Goal: Transaction & Acquisition: Purchase product/service

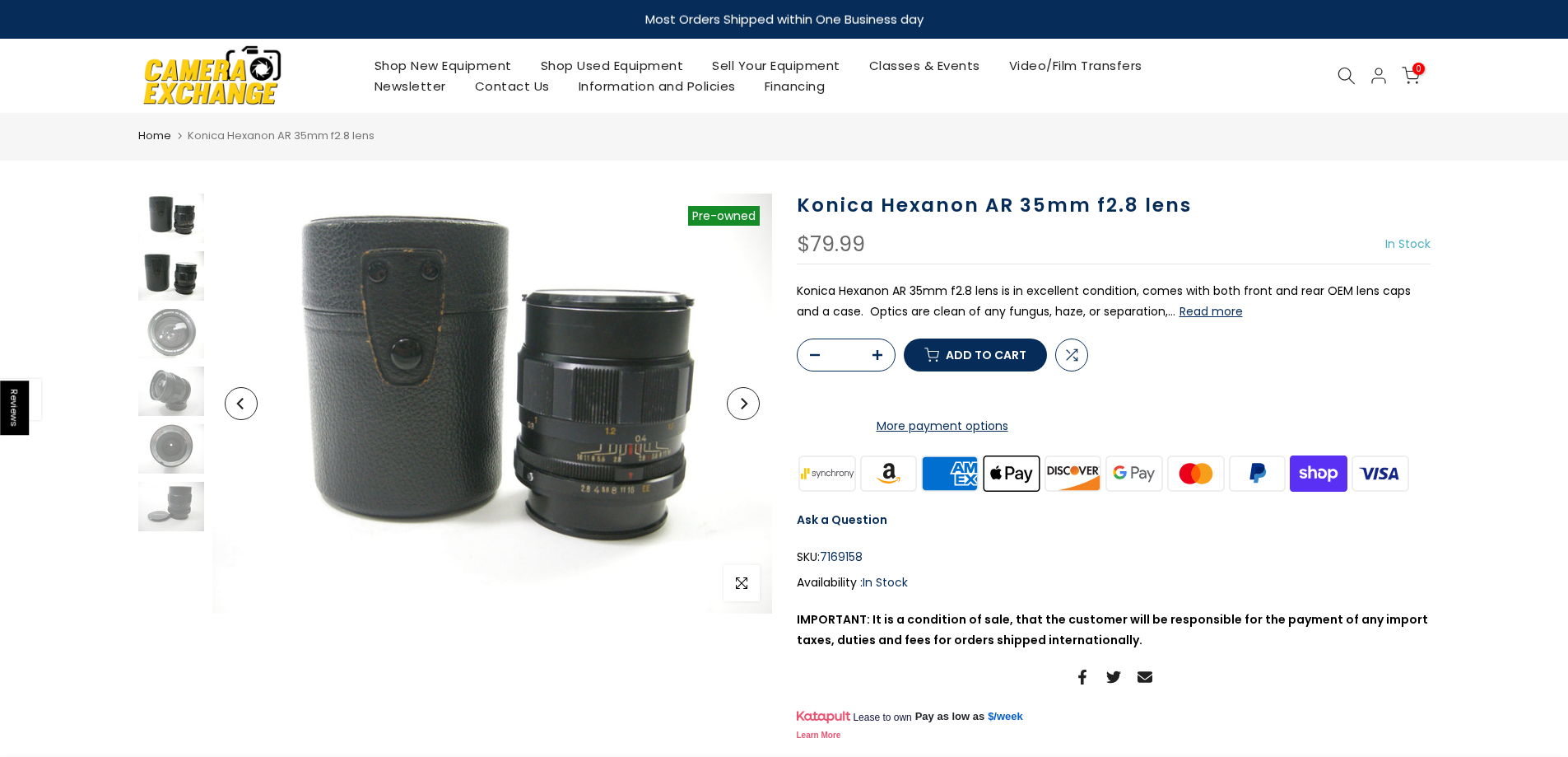
click at [157, 273] on img at bounding box center [170, 276] width 65 height 50
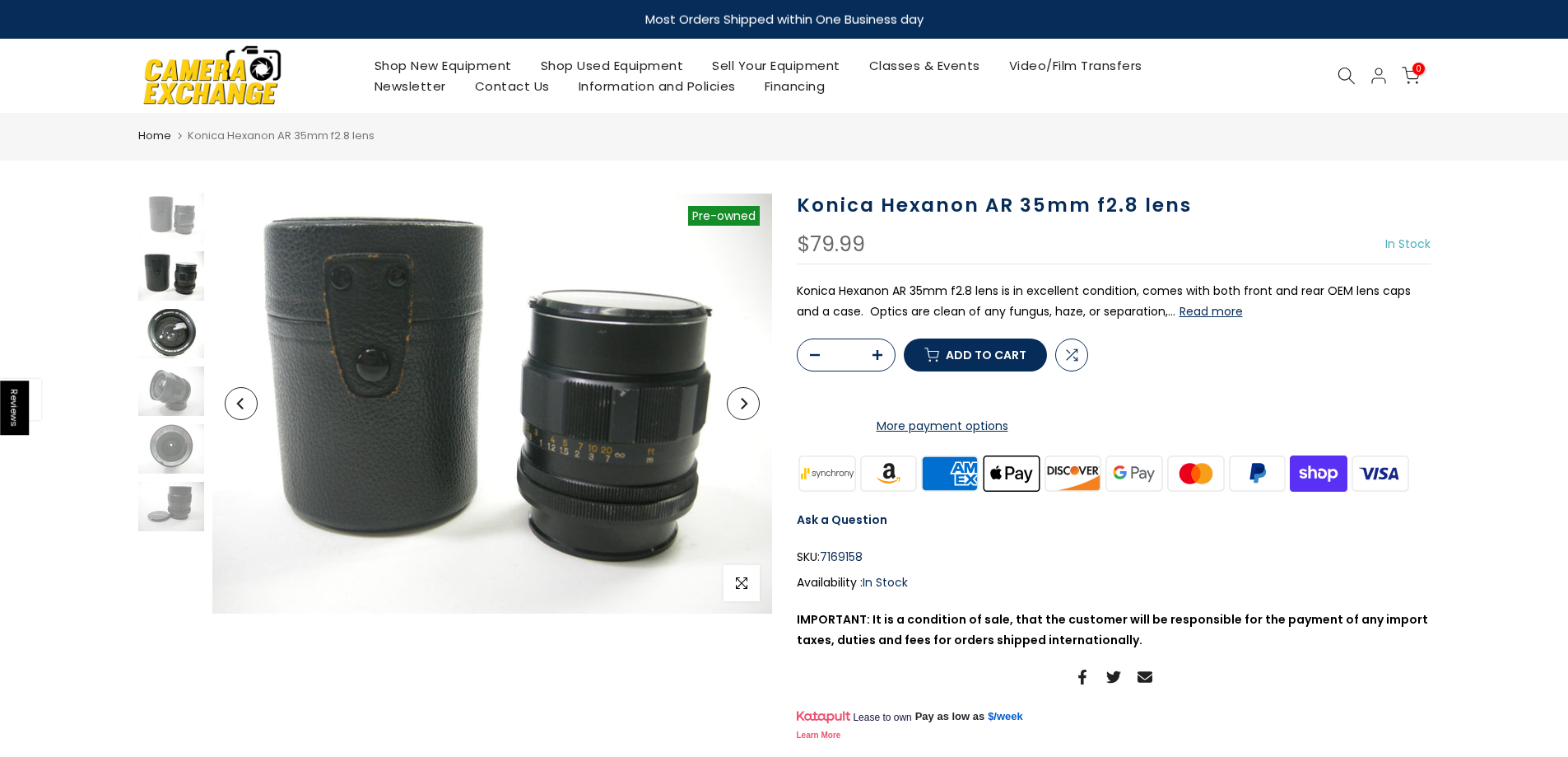
click at [163, 323] on img at bounding box center [170, 334] width 65 height 50
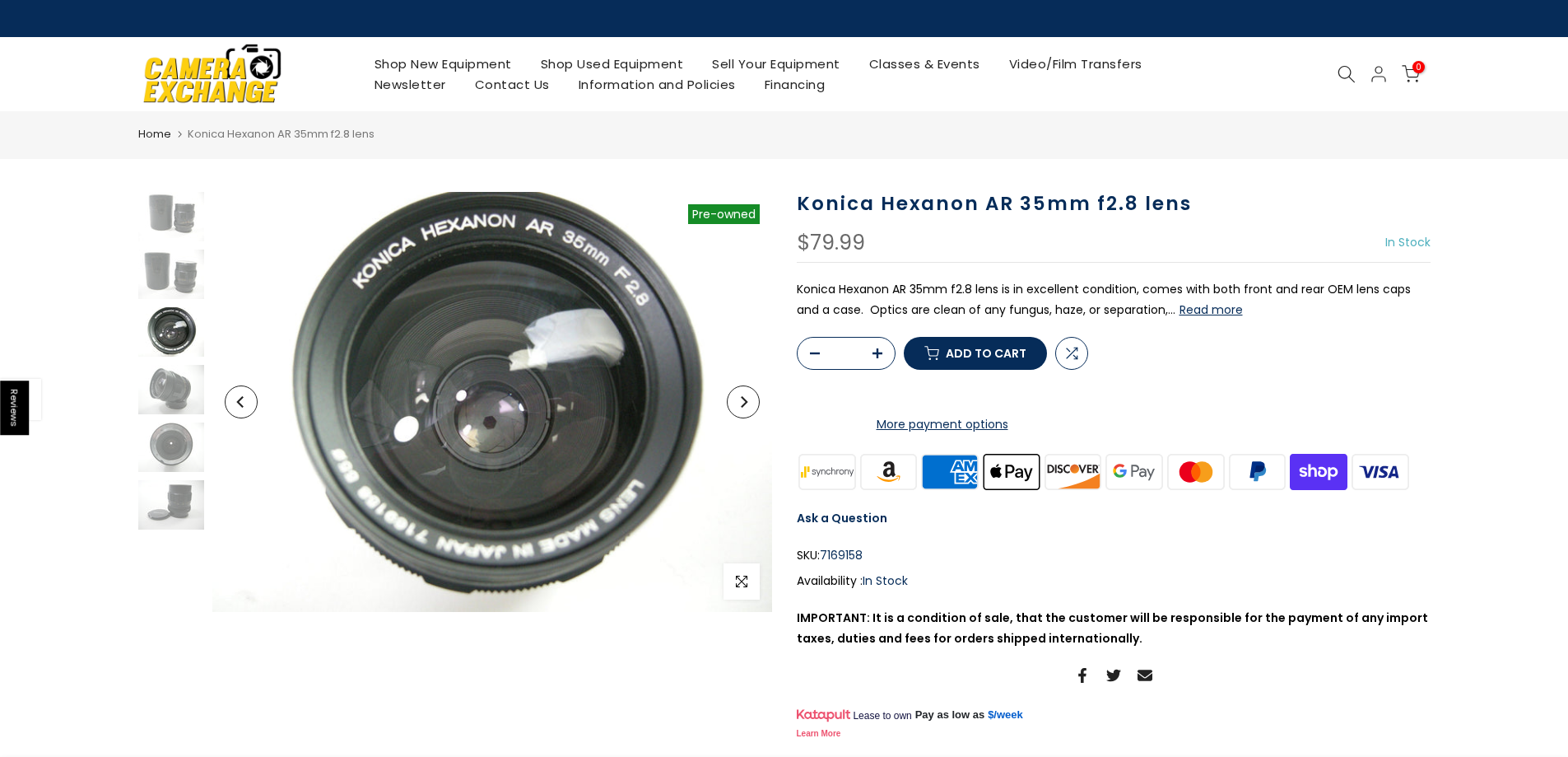
click at [164, 422] on div at bounding box center [171, 361] width 70 height 338
click at [164, 466] on img at bounding box center [170, 447] width 65 height 50
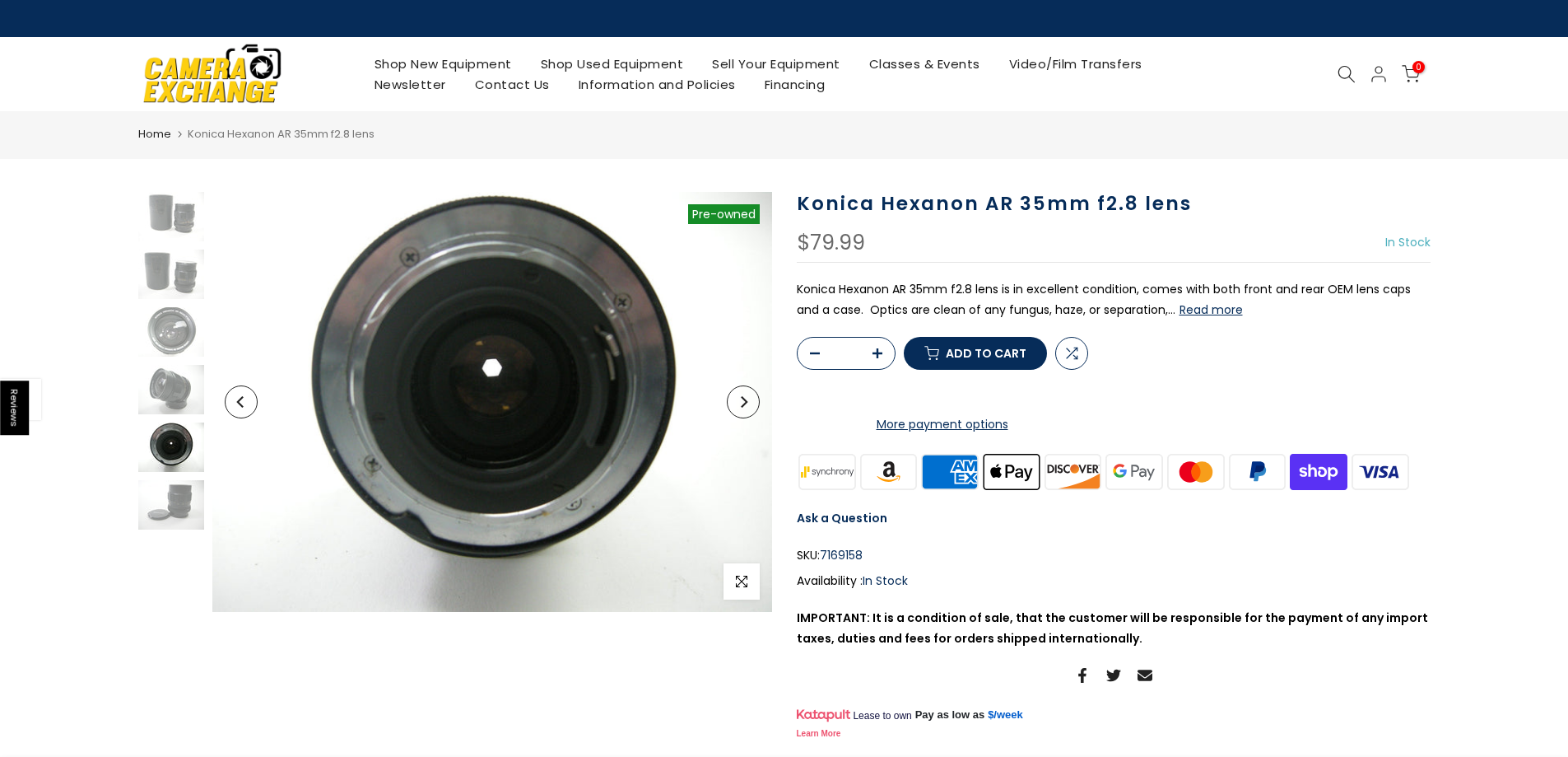
click at [164, 466] on img at bounding box center [170, 447] width 65 height 50
click at [157, 385] on img at bounding box center [170, 389] width 65 height 50
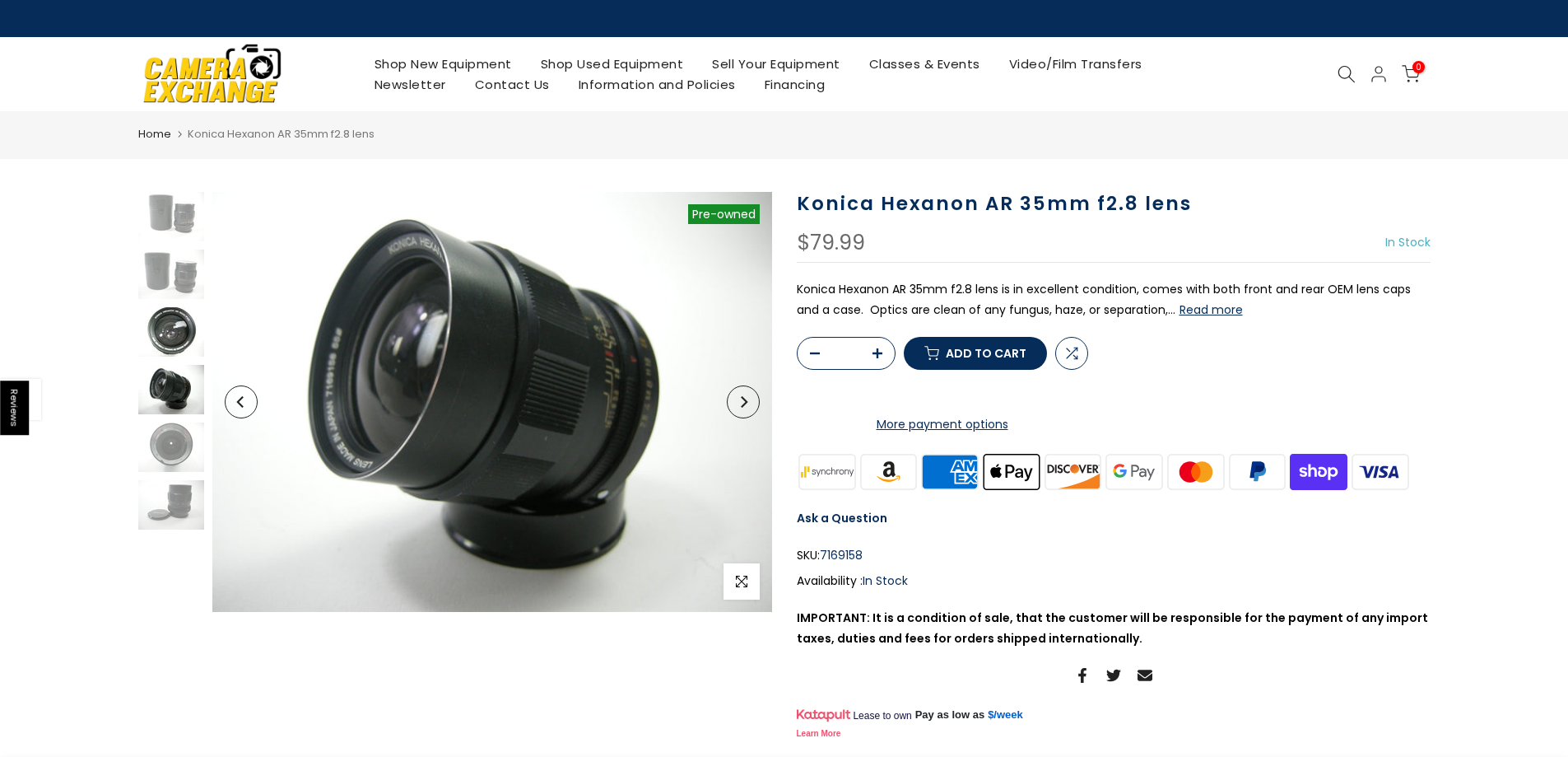
click at [164, 319] on img at bounding box center [170, 332] width 65 height 50
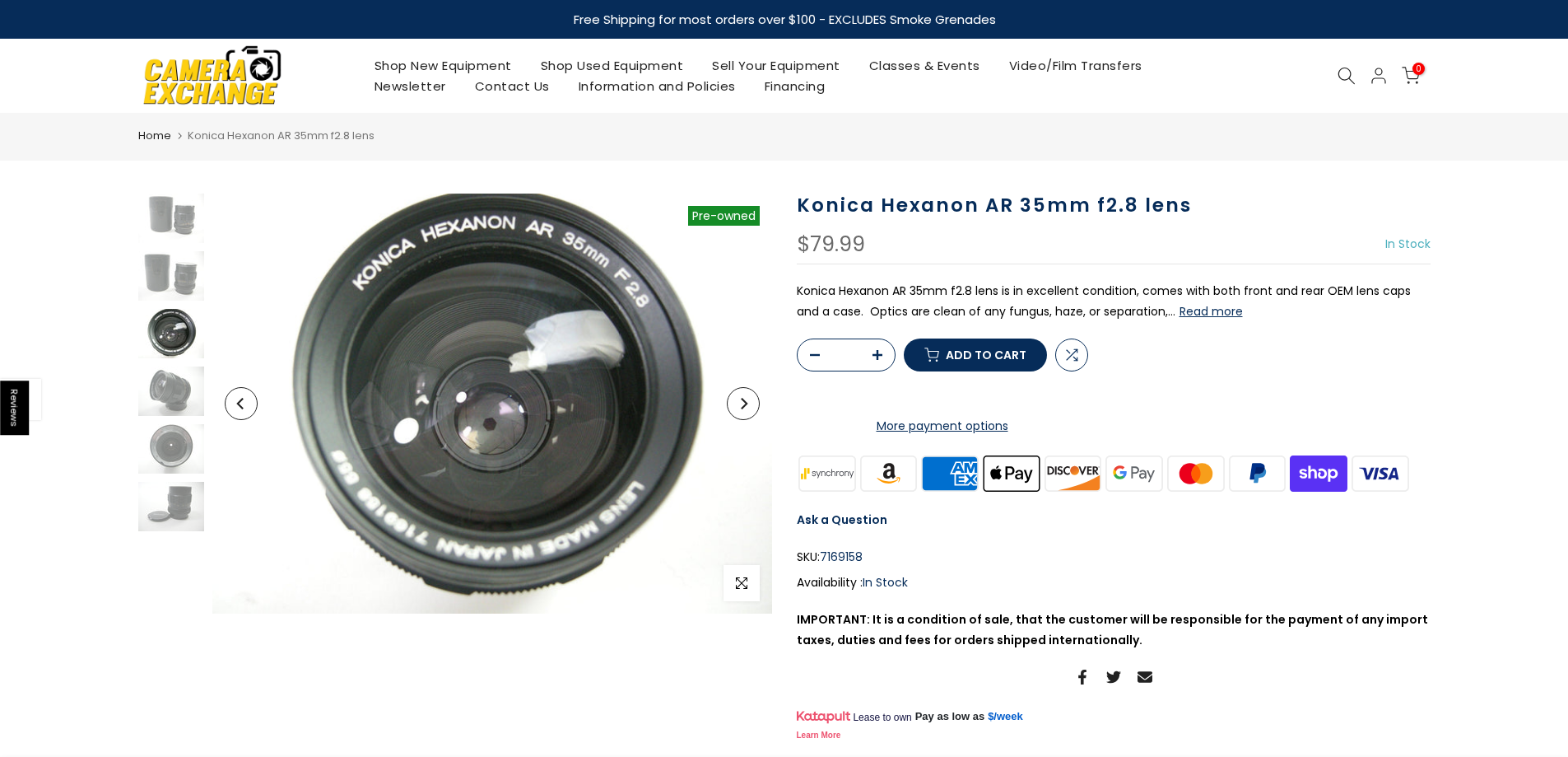
click at [177, 418] on div at bounding box center [171, 362] width 70 height 338
click at [179, 495] on img at bounding box center [170, 506] width 65 height 50
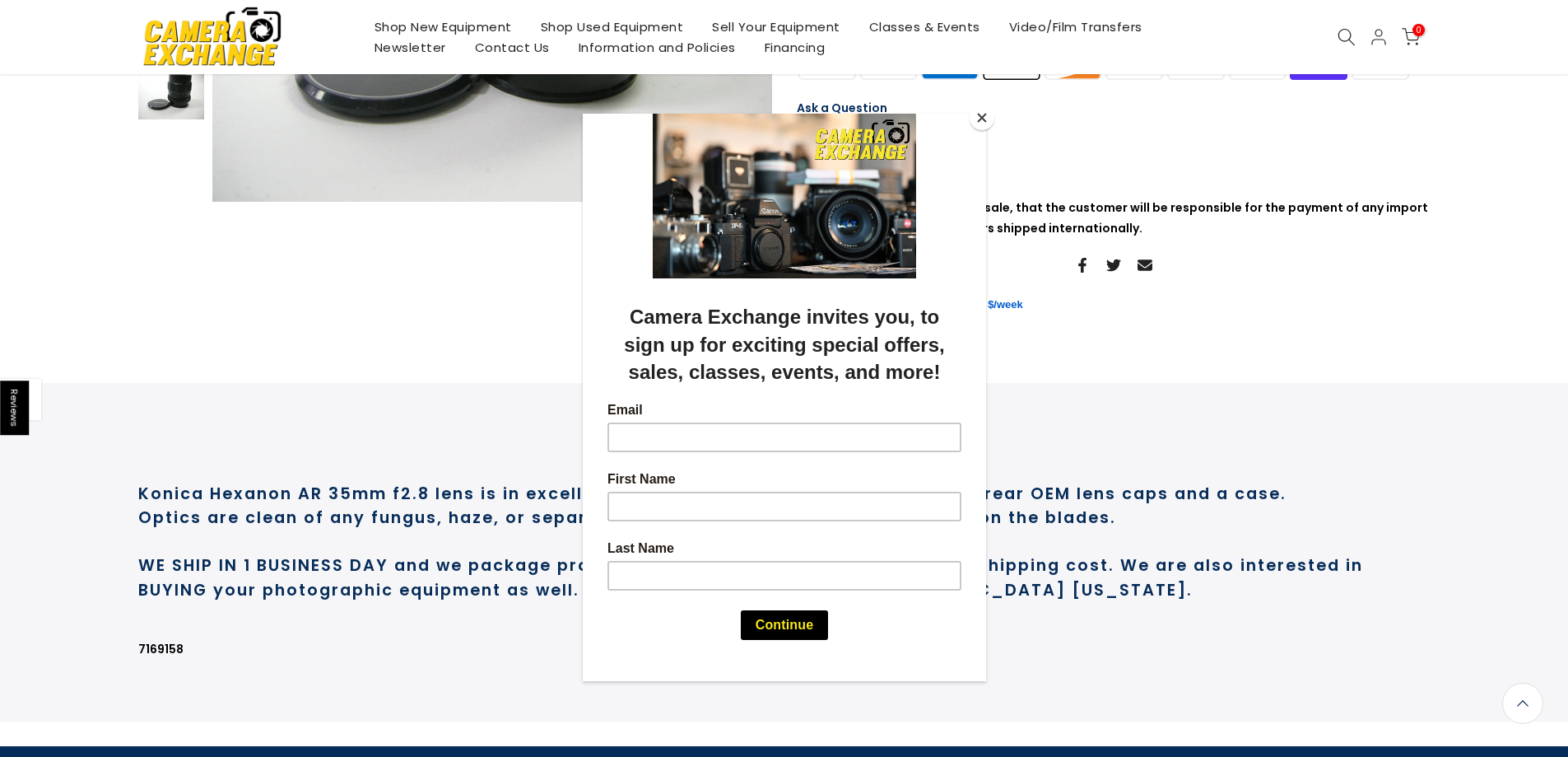
scroll to position [574, 0]
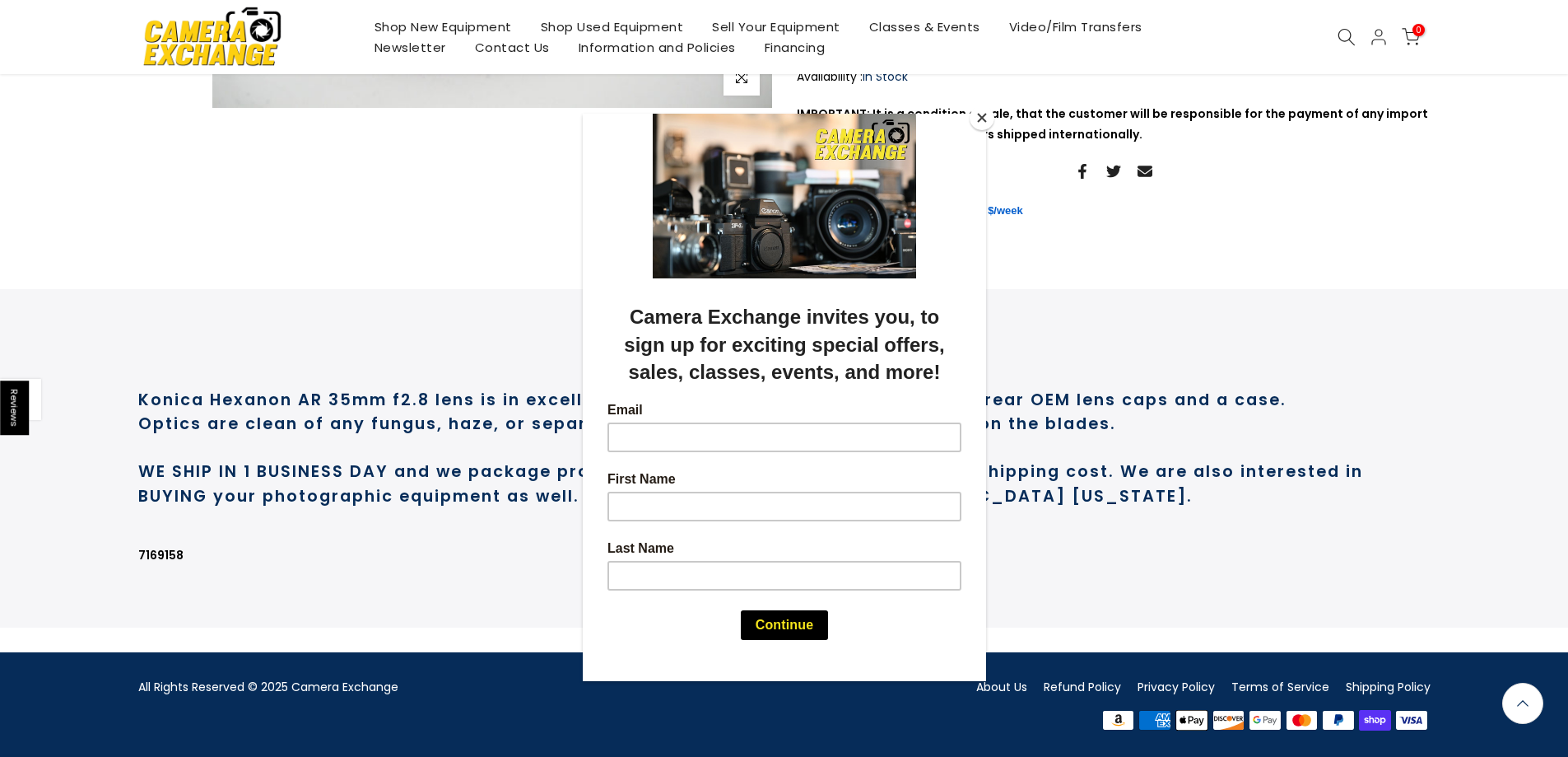
click at [979, 114] on button "Close" at bounding box center [982, 118] width 24 height 24
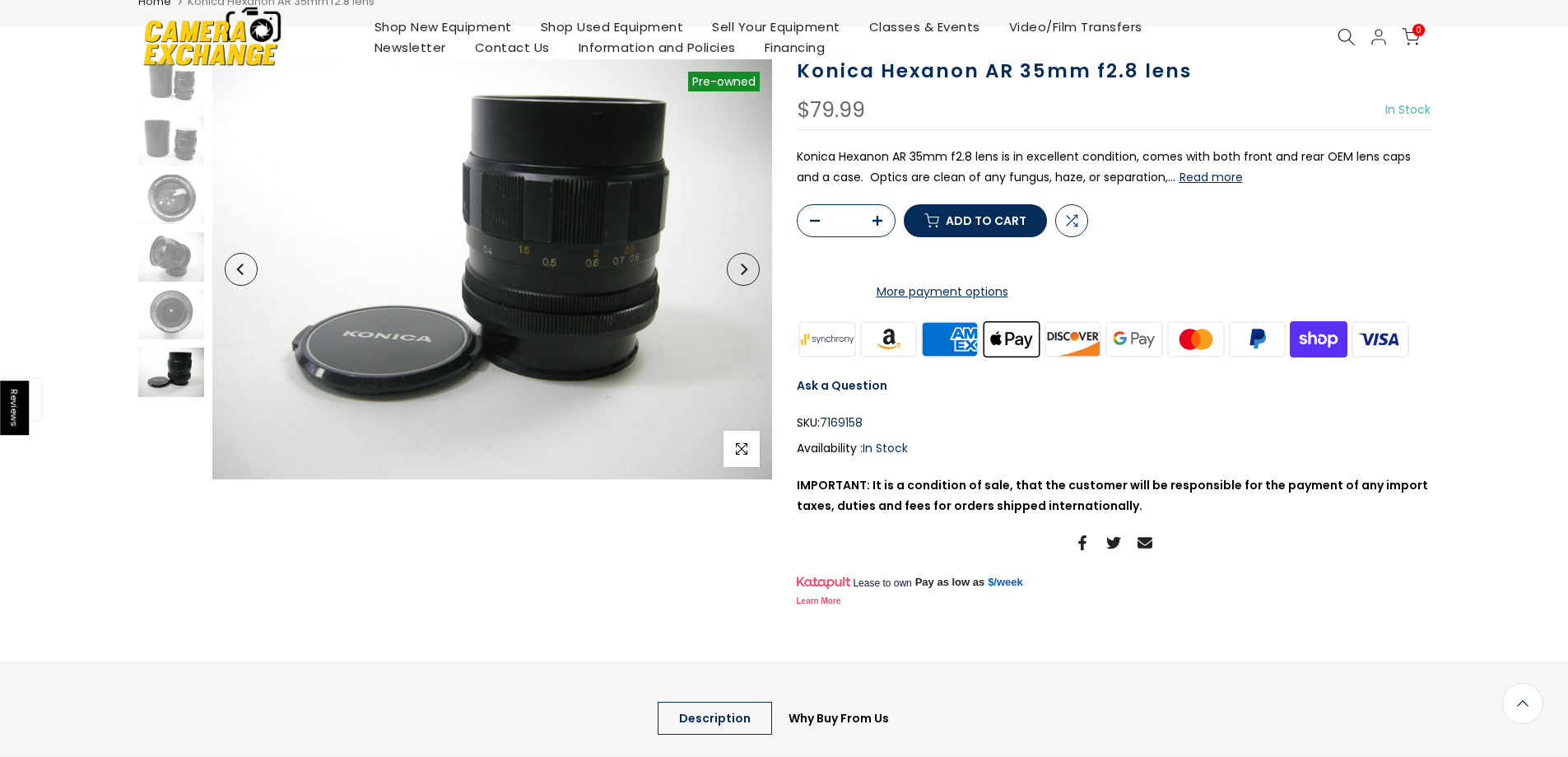
scroll to position [0, 0]
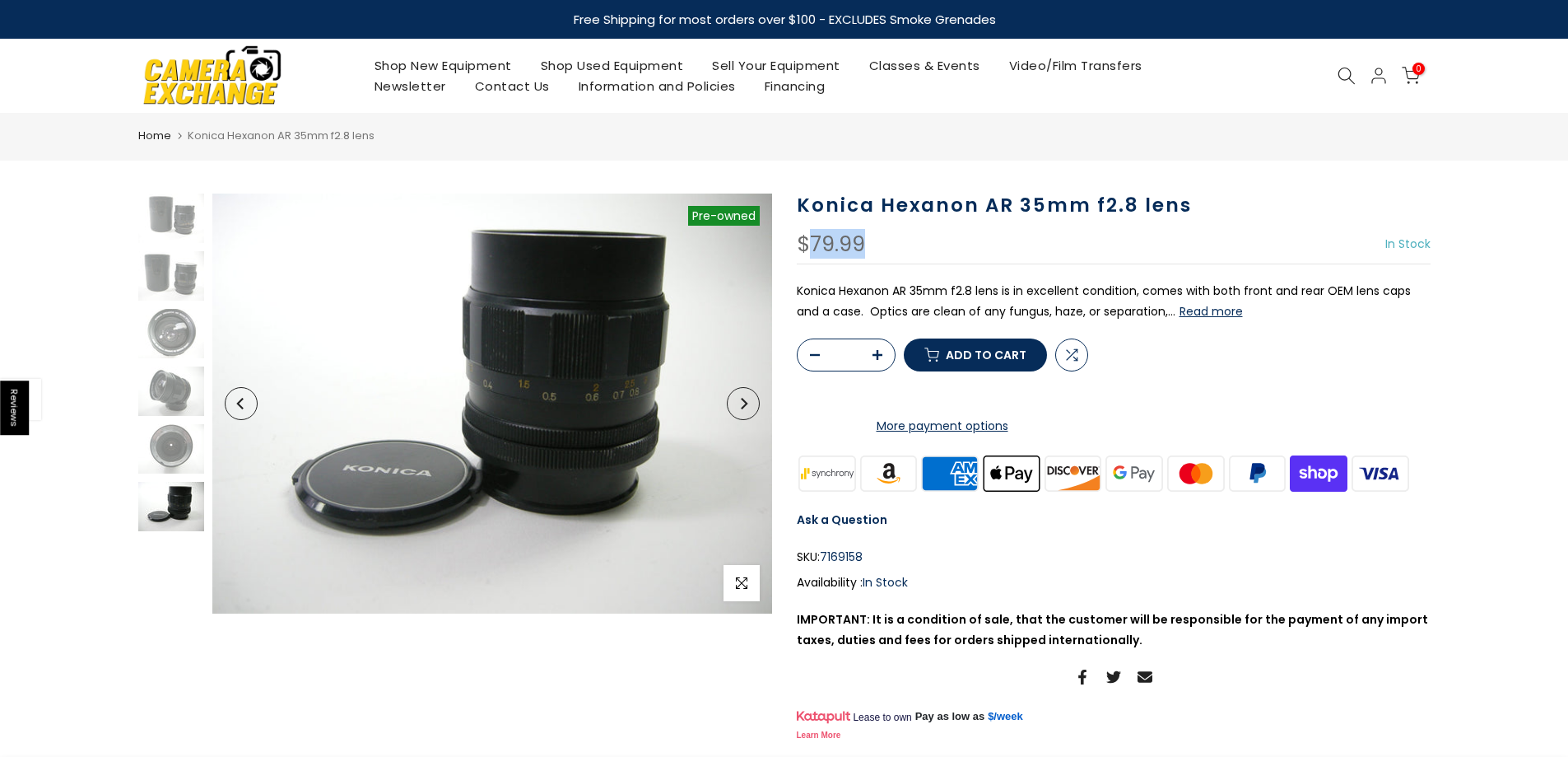
drag, startPoint x: 867, startPoint y: 249, endPoint x: 806, endPoint y: 245, distance: 61.1
click at [806, 245] on div "$79.99 In Stock Pre order Out of stock" at bounding box center [1113, 249] width 633 height 31
click at [861, 265] on div "Konica Hexanon AR 35mm f2.8 lens $79.99 In Stock Pre order Out of stock Konica …" at bounding box center [1113, 470] width 633 height 552
drag, startPoint x: 871, startPoint y: 242, endPoint x: 785, endPoint y: 246, distance: 86.1
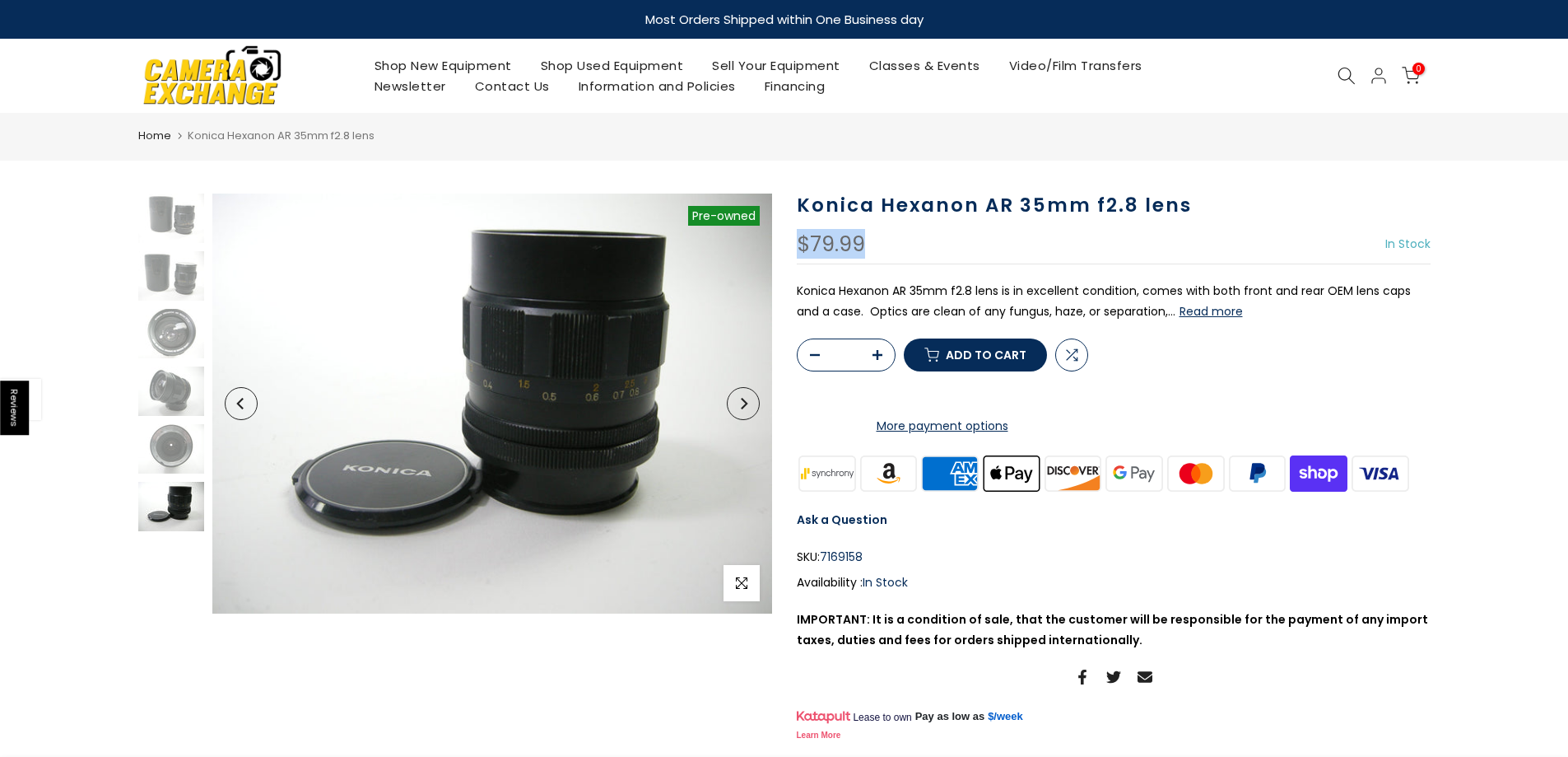
click at [785, 246] on div "Konica Hexanon AR 35mm f2.8 lens $79.99 In Stock Pre order Out of stock Konica …" at bounding box center [1113, 470] width 659 height 552
copy div "$79.99"
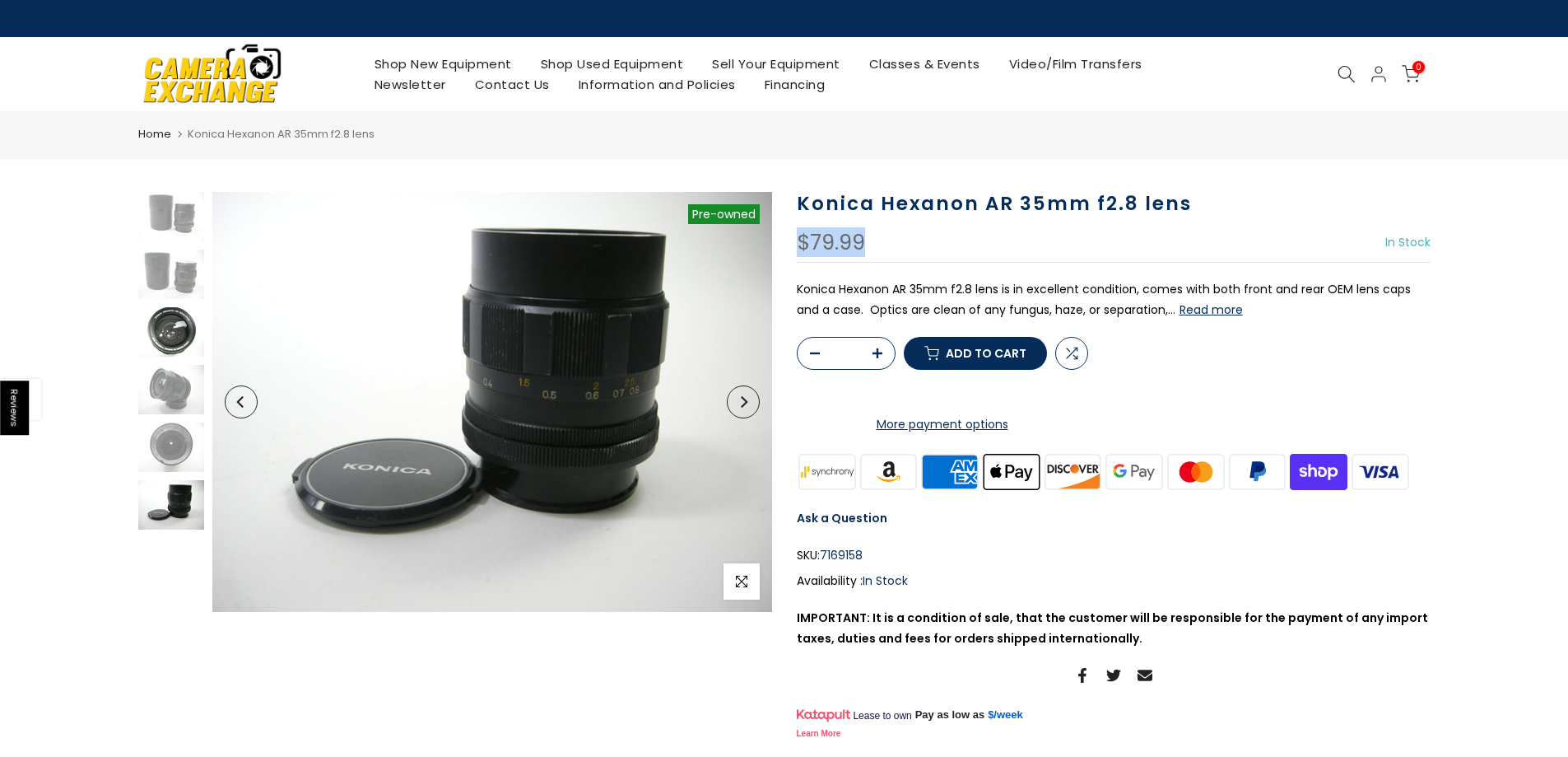
click at [167, 311] on img at bounding box center [170, 332] width 65 height 50
click at [162, 311] on img at bounding box center [170, 332] width 65 height 50
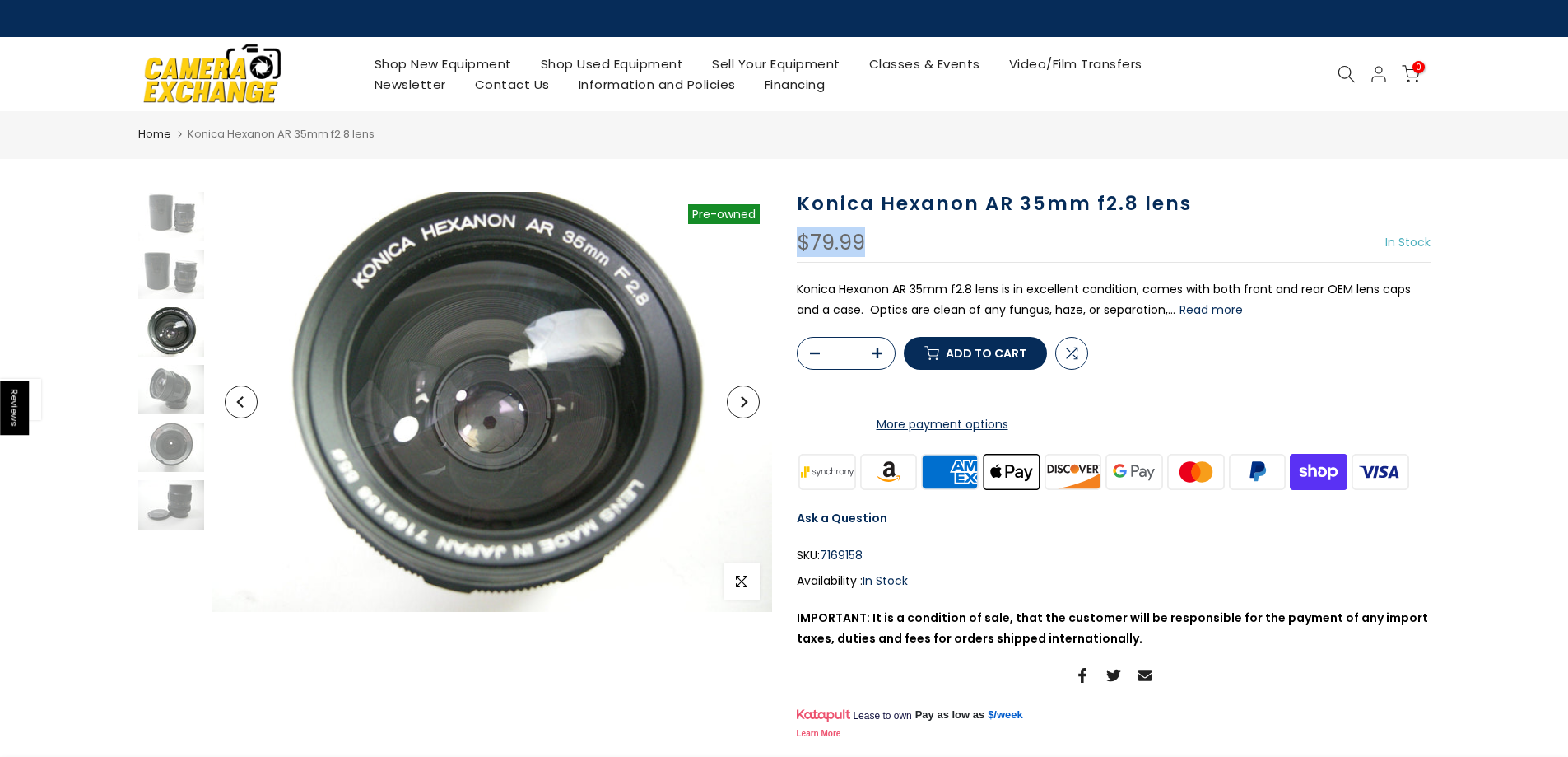
click at [166, 419] on div at bounding box center [171, 361] width 70 height 338
